Goal: Task Accomplishment & Management: Complete application form

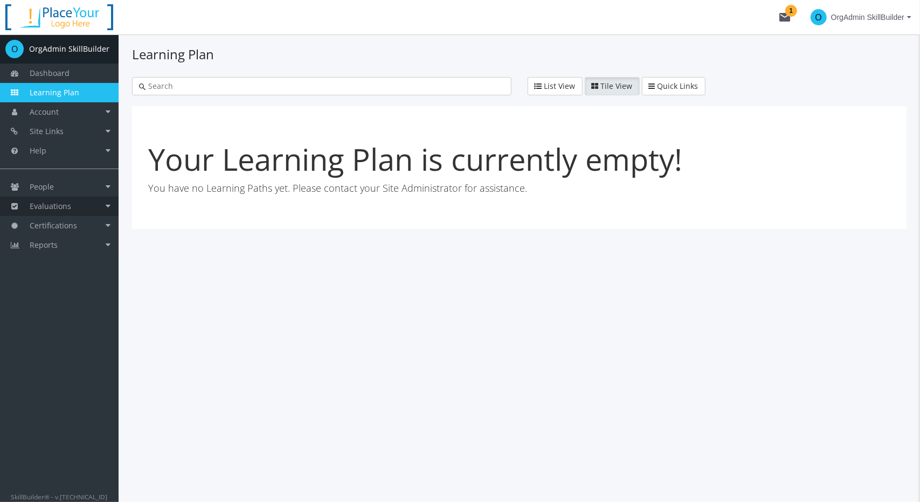
click at [56, 205] on span "Evaluations" at bounding box center [51, 206] width 42 height 10
click at [66, 220] on link "Exam Sessions" at bounding box center [67, 225] width 102 height 19
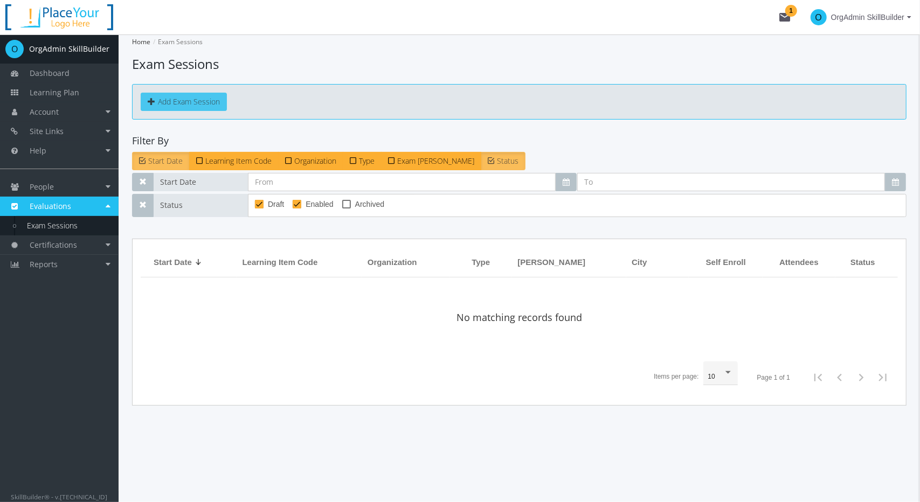
click at [192, 108] on button "Add Exam Session" at bounding box center [184, 102] width 86 height 18
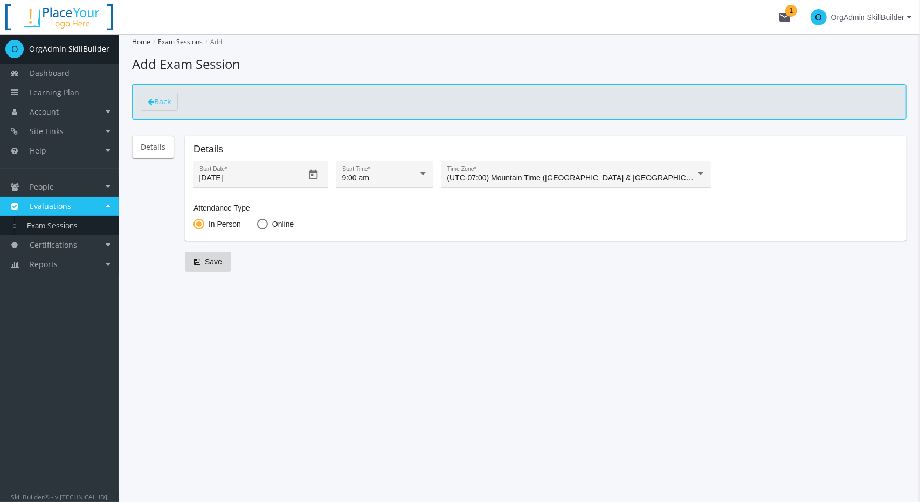
click at [257, 224] on span at bounding box center [262, 224] width 11 height 11
click at [257, 224] on input "Online" at bounding box center [262, 226] width 11 height 11
radio input "true"
click at [197, 223] on span at bounding box center [199, 224] width 11 height 11
click at [197, 223] on input "In Person" at bounding box center [199, 226] width 11 height 11
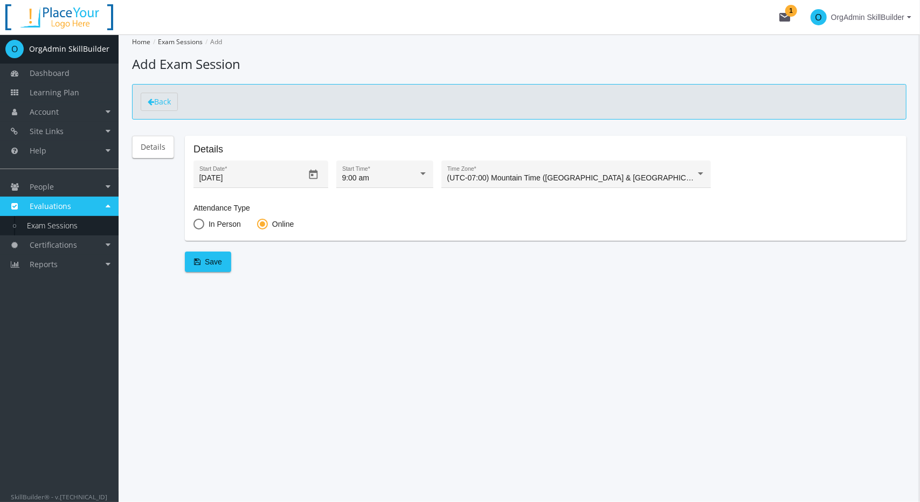
radio input "true"
click at [312, 170] on icon "Open calendar" at bounding box center [313, 174] width 11 height 11
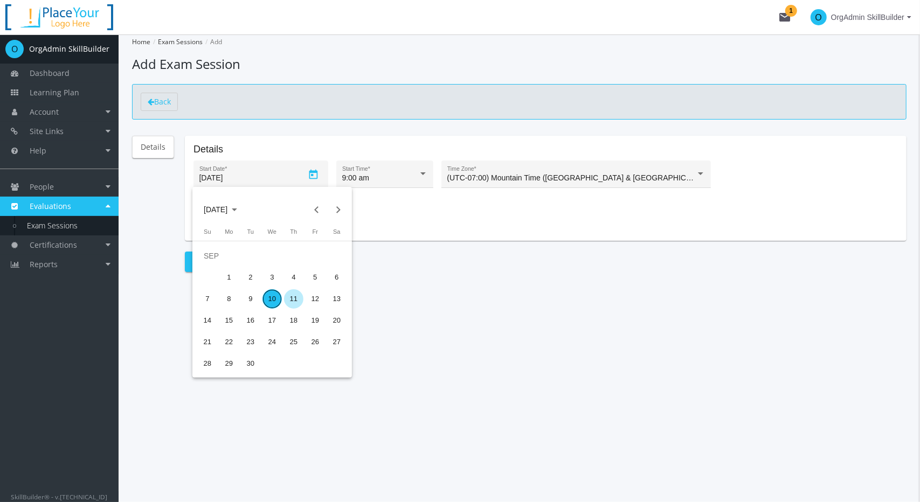
click at [290, 300] on div "11" at bounding box center [293, 298] width 19 height 19
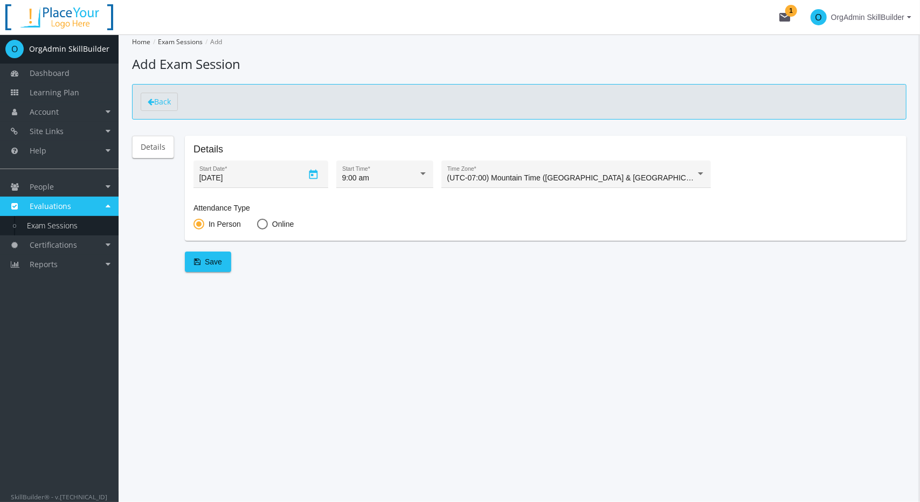
type input "[DATE]"
click at [217, 266] on span "Save" at bounding box center [208, 261] width 28 height 19
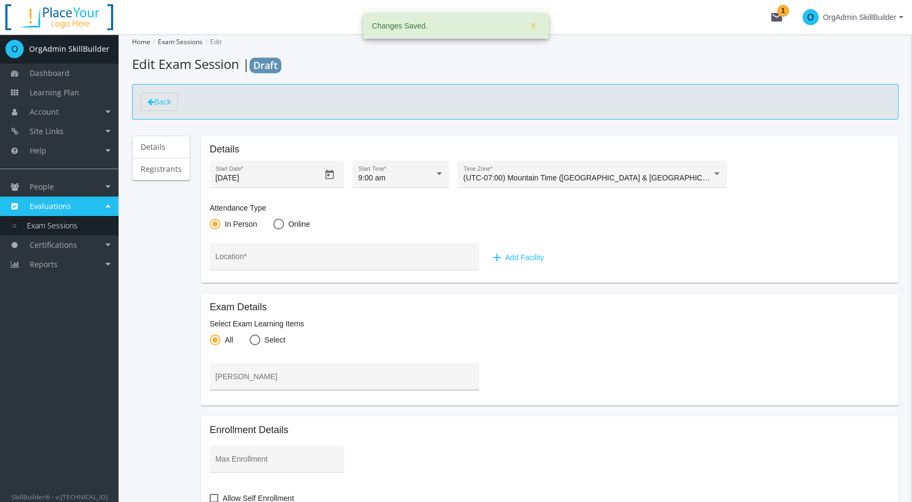
click at [264, 377] on input "[PERSON_NAME]" at bounding box center [345, 381] width 258 height 9
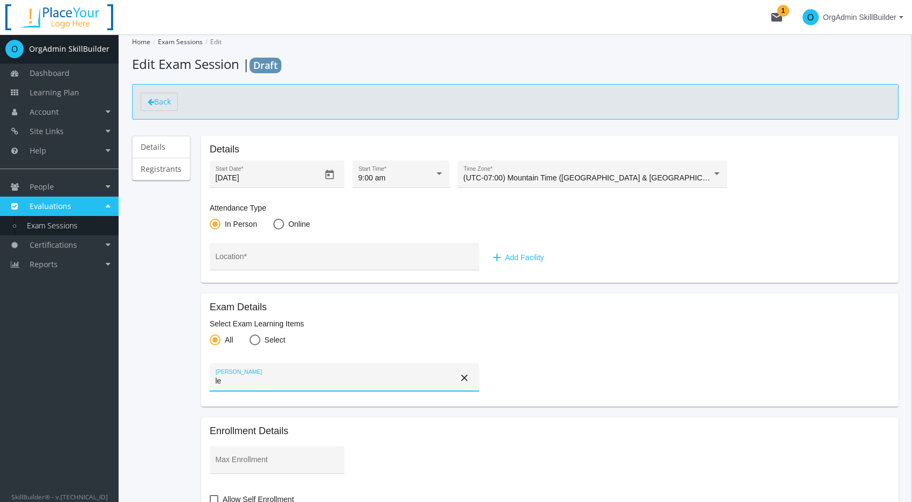
type input "l"
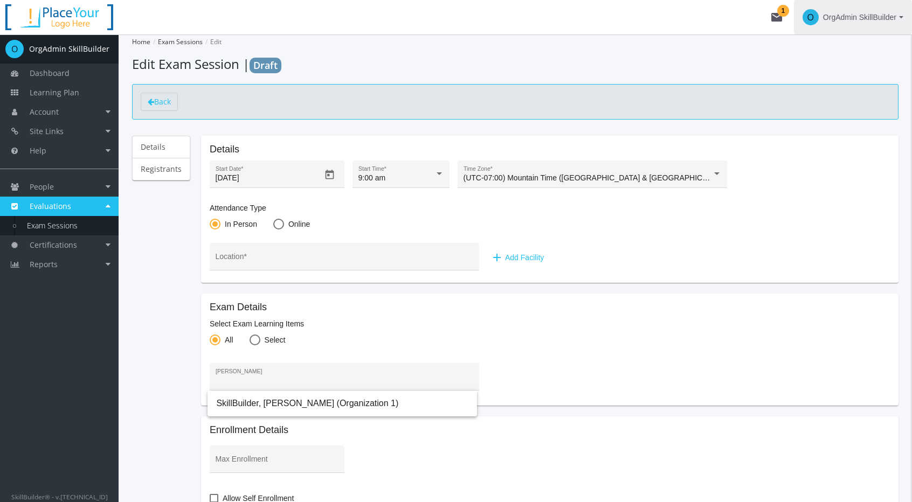
click at [871, 13] on span "OrgAdmin SkillBuilder" at bounding box center [859, 17] width 73 height 19
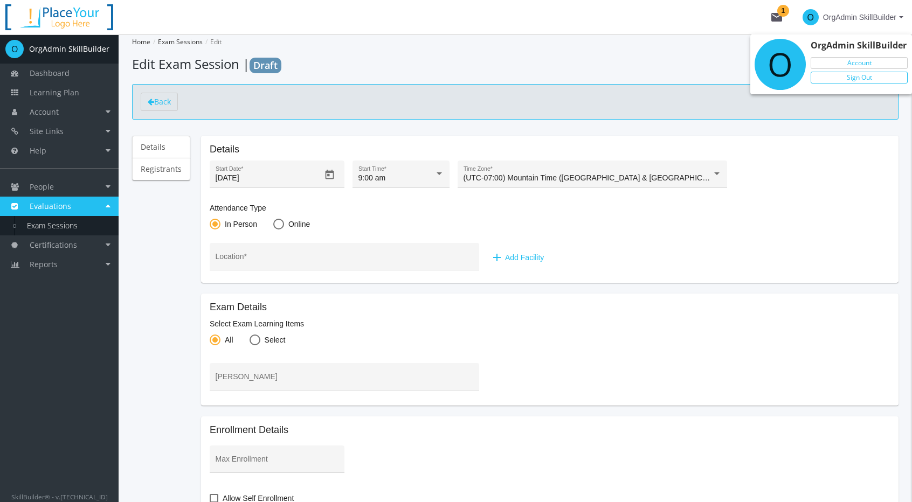
click at [859, 77] on link "Sign Out" at bounding box center [859, 78] width 97 height 12
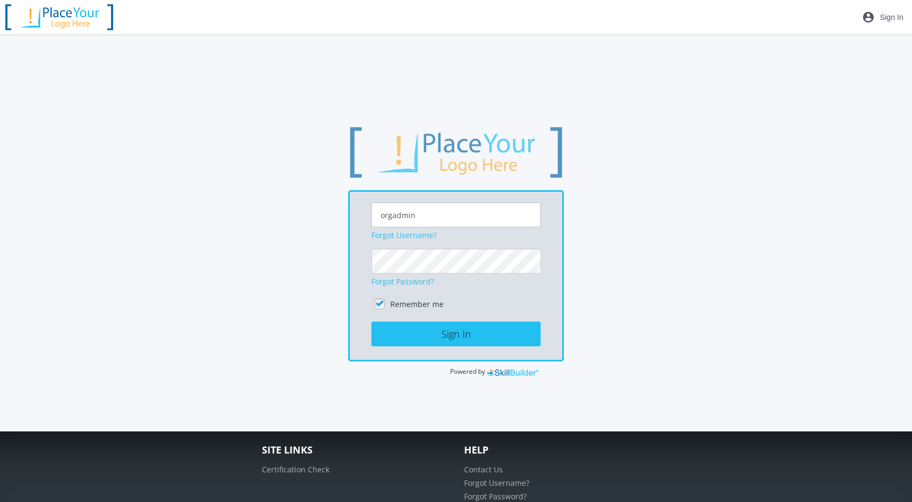
click at [425, 215] on input "orgadmin" at bounding box center [455, 215] width 169 height 25
drag, startPoint x: 426, startPoint y: 214, endPoint x: 417, endPoint y: 215, distance: 9.7
click at [417, 215] on input "orgadmin" at bounding box center [455, 215] width 169 height 25
type input "[EMAIL_ADDRESS][DOMAIN_NAME]"
click at [273, 260] on div "[EMAIL_ADDRESS][DOMAIN_NAME] Forgot Username? Forgot Password? Remember me Sign…" at bounding box center [455, 252] width 803 height 252
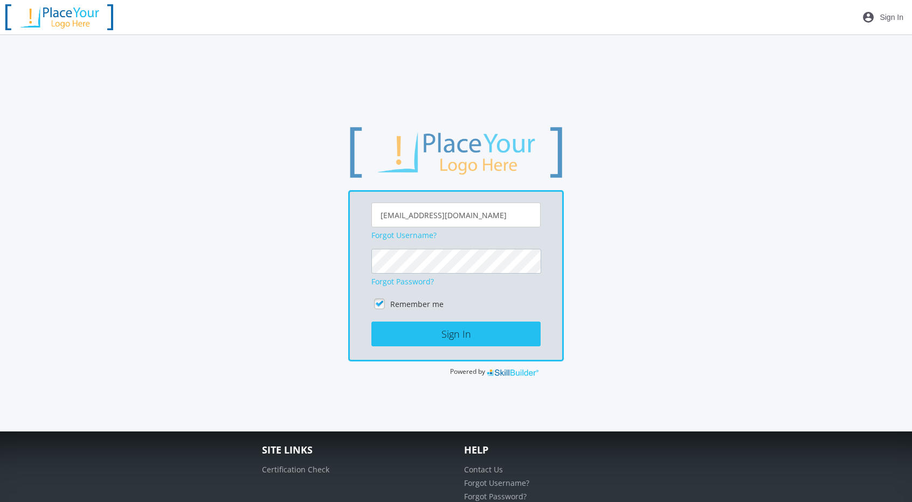
click at [371, 322] on button "Sign In" at bounding box center [455, 334] width 169 height 25
